Goal: Ask a question

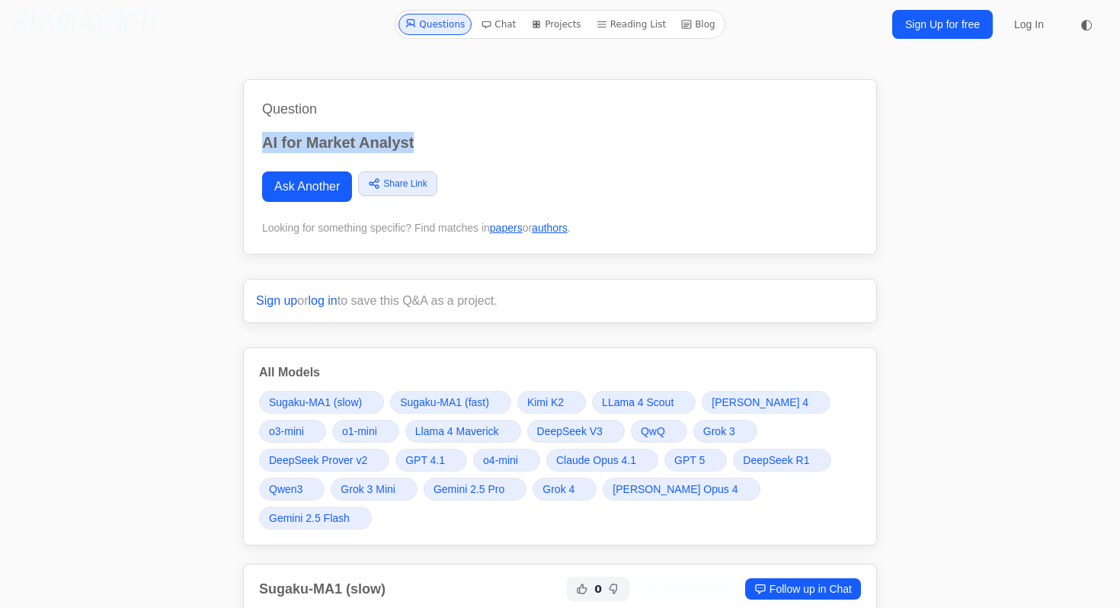
drag, startPoint x: 414, startPoint y: 144, endPoint x: 261, endPoint y: 145, distance: 153.2
click at [261, 145] on div "Question AI for Market Analyst Ask Another Share Link Copy link Twitter Faceboo…" at bounding box center [560, 166] width 634 height 175
click at [139, 25] on icon "/K·U" at bounding box center [129, 24] width 51 height 23
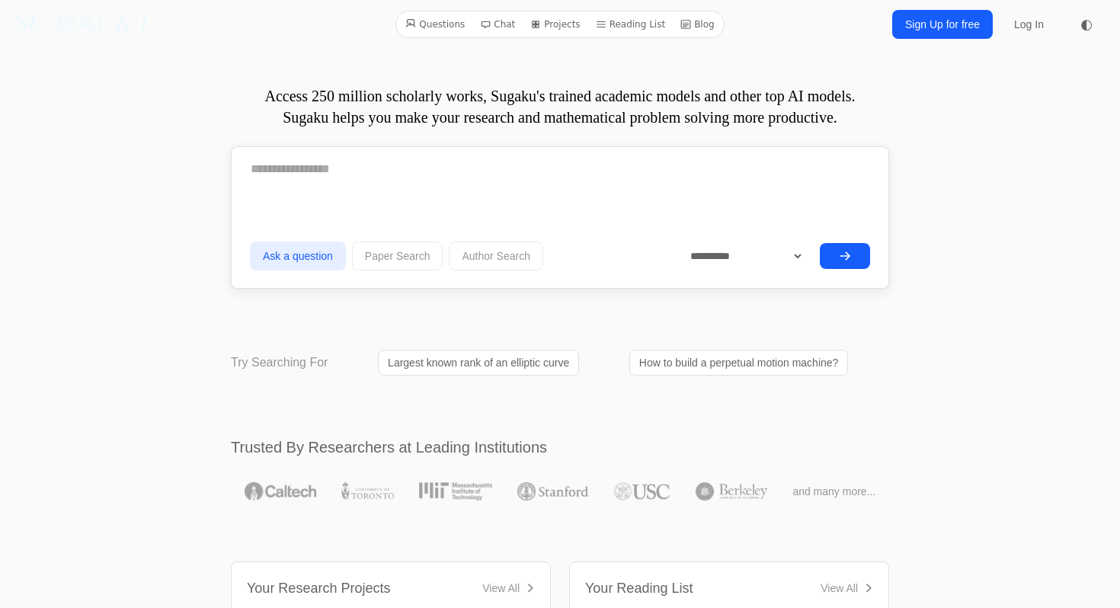
click at [339, 176] on textarea at bounding box center [560, 169] width 620 height 38
paste textarea "**********"
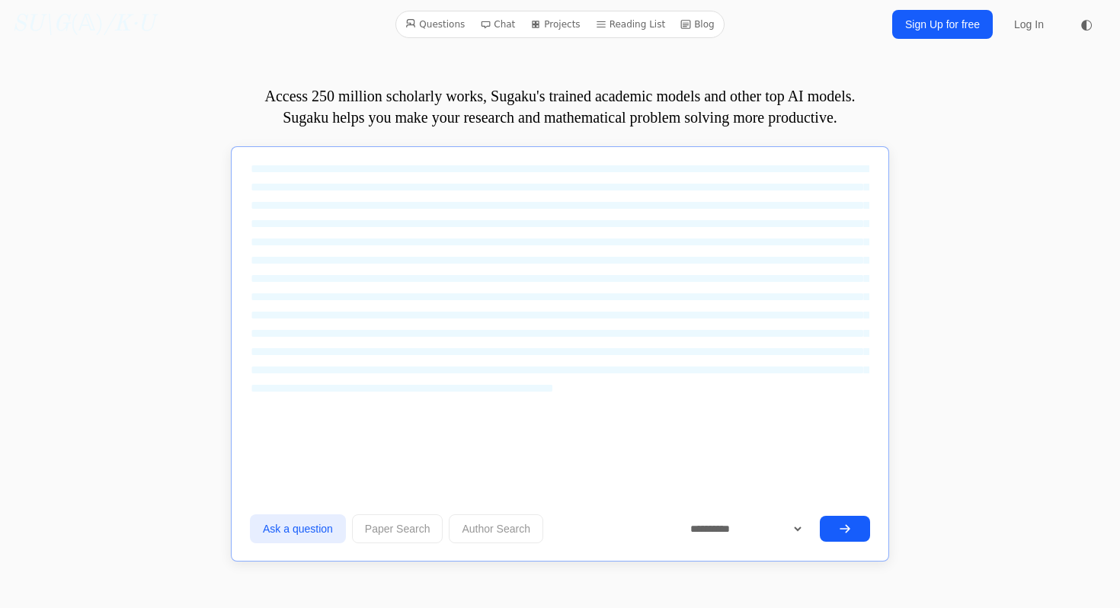
click at [702, 350] on textarea at bounding box center [560, 305] width 620 height 311
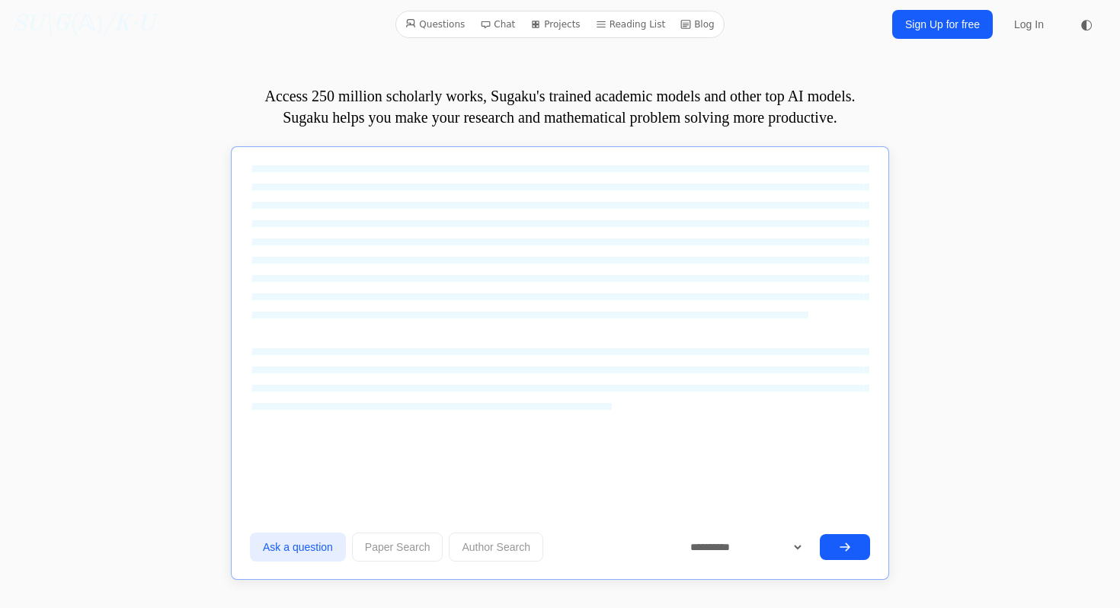
click at [847, 389] on textarea at bounding box center [560, 314] width 620 height 329
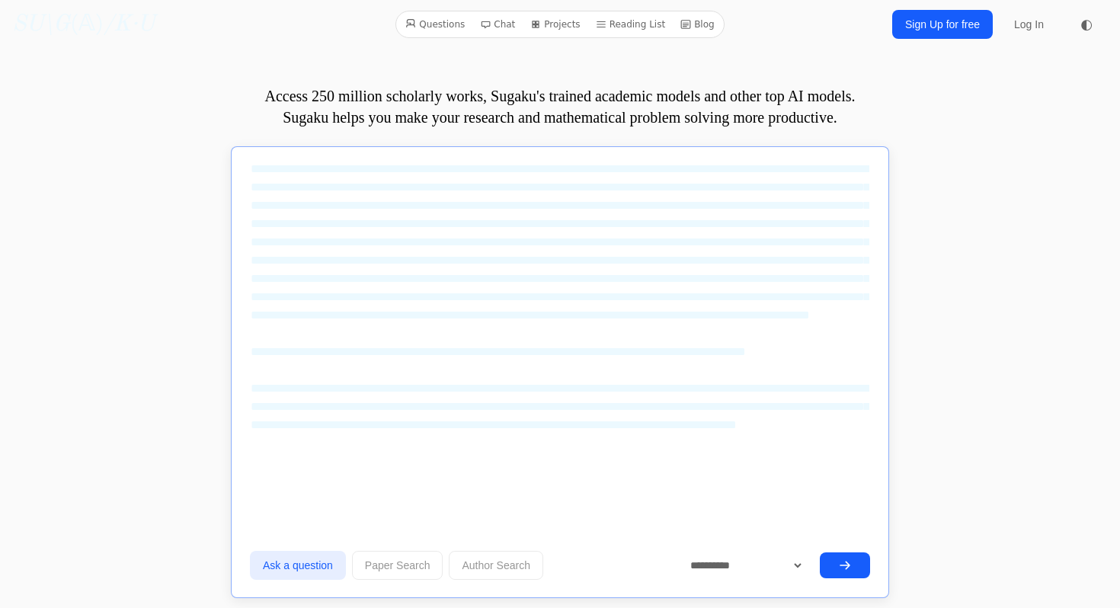
type textarea "**********"
click at [842, 565] on icon "submit" at bounding box center [845, 565] width 9 height 7
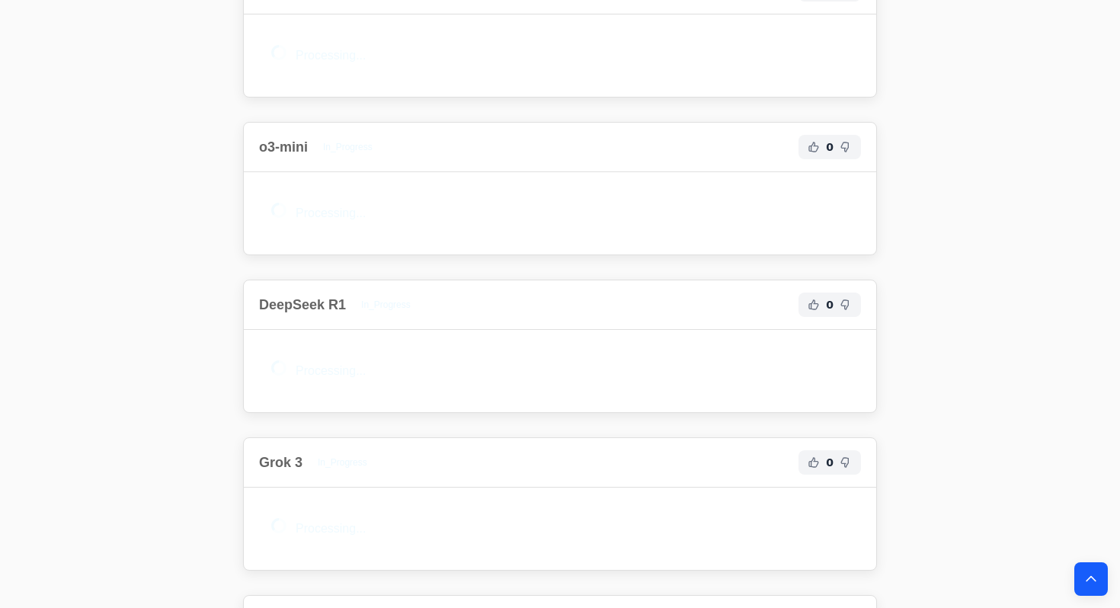
scroll to position [2274, 0]
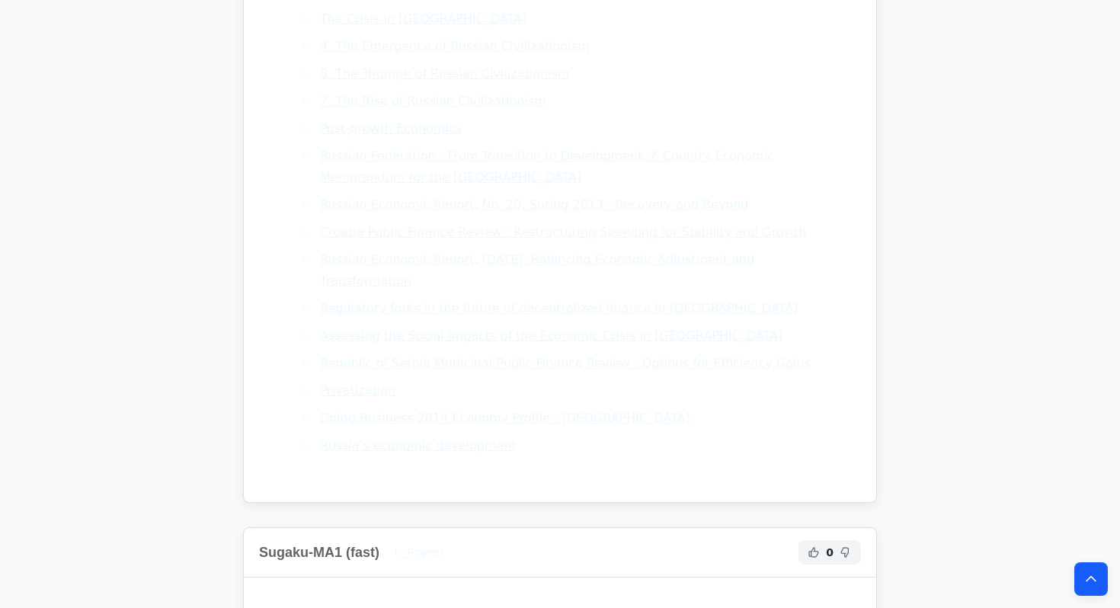
scroll to position [8829, 0]
